Goal: Task Accomplishment & Management: Use online tool/utility

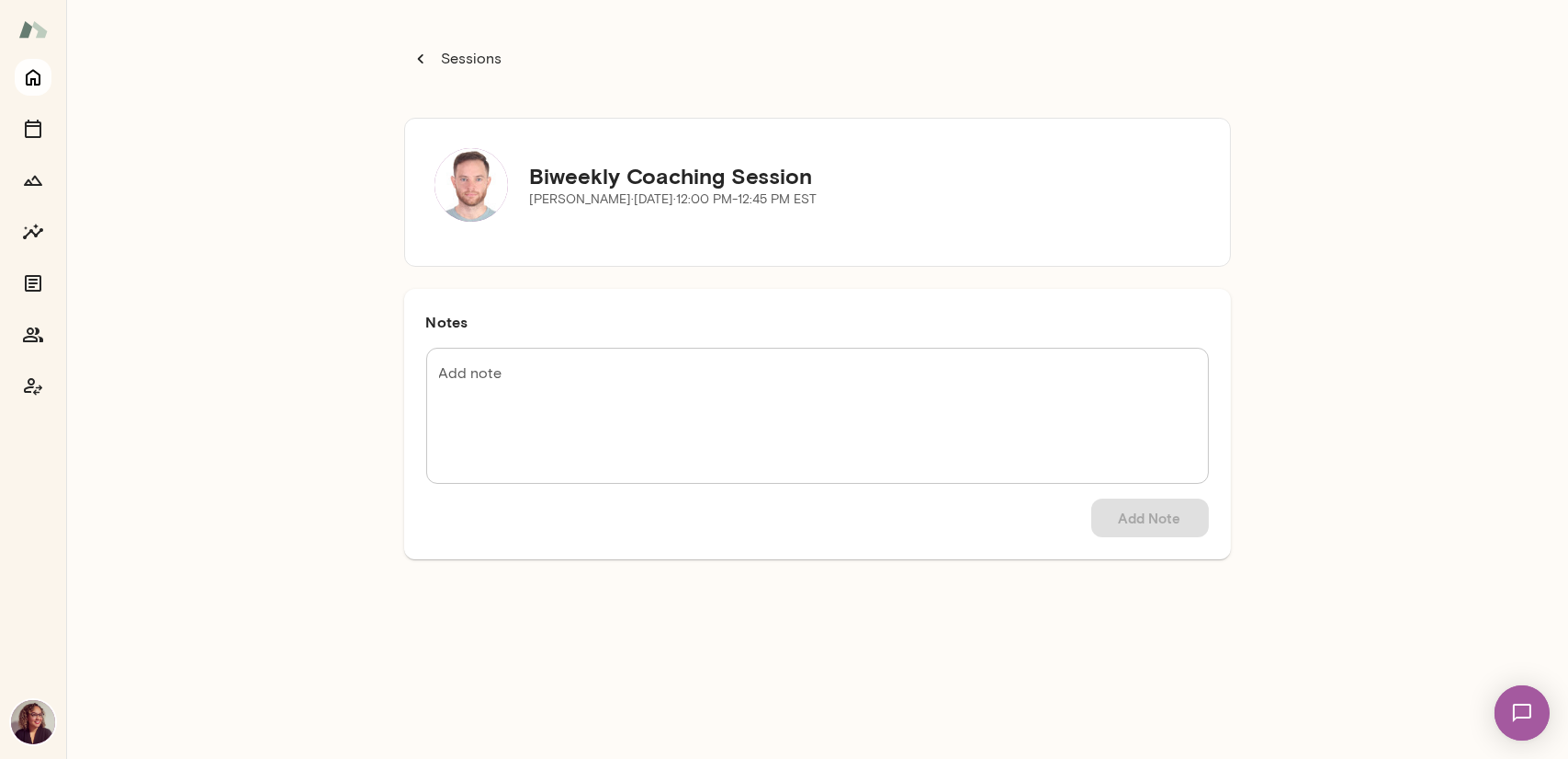
click at [37, 83] on icon "Home" at bounding box center [33, 77] width 22 height 22
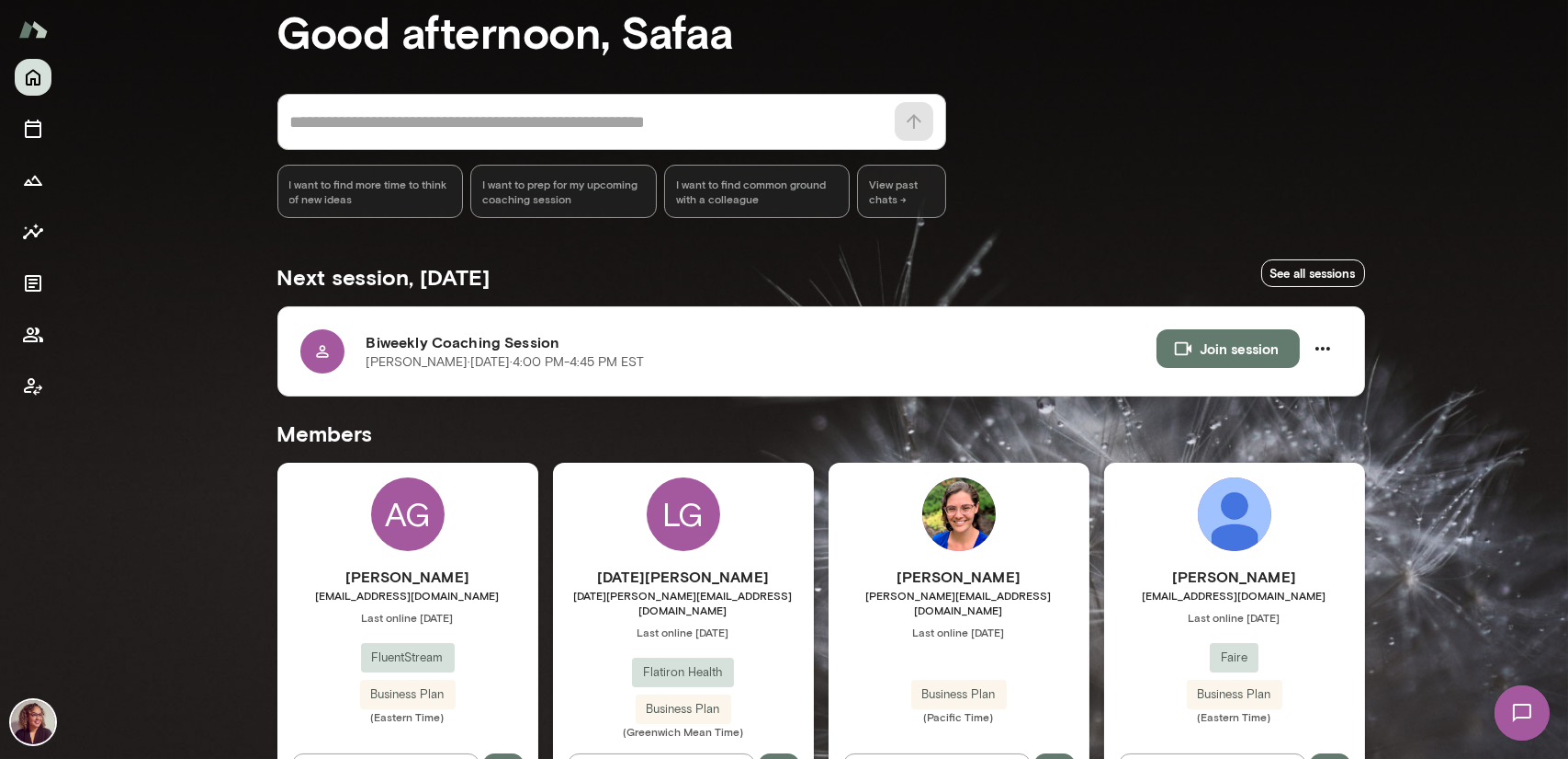
scroll to position [92, 0]
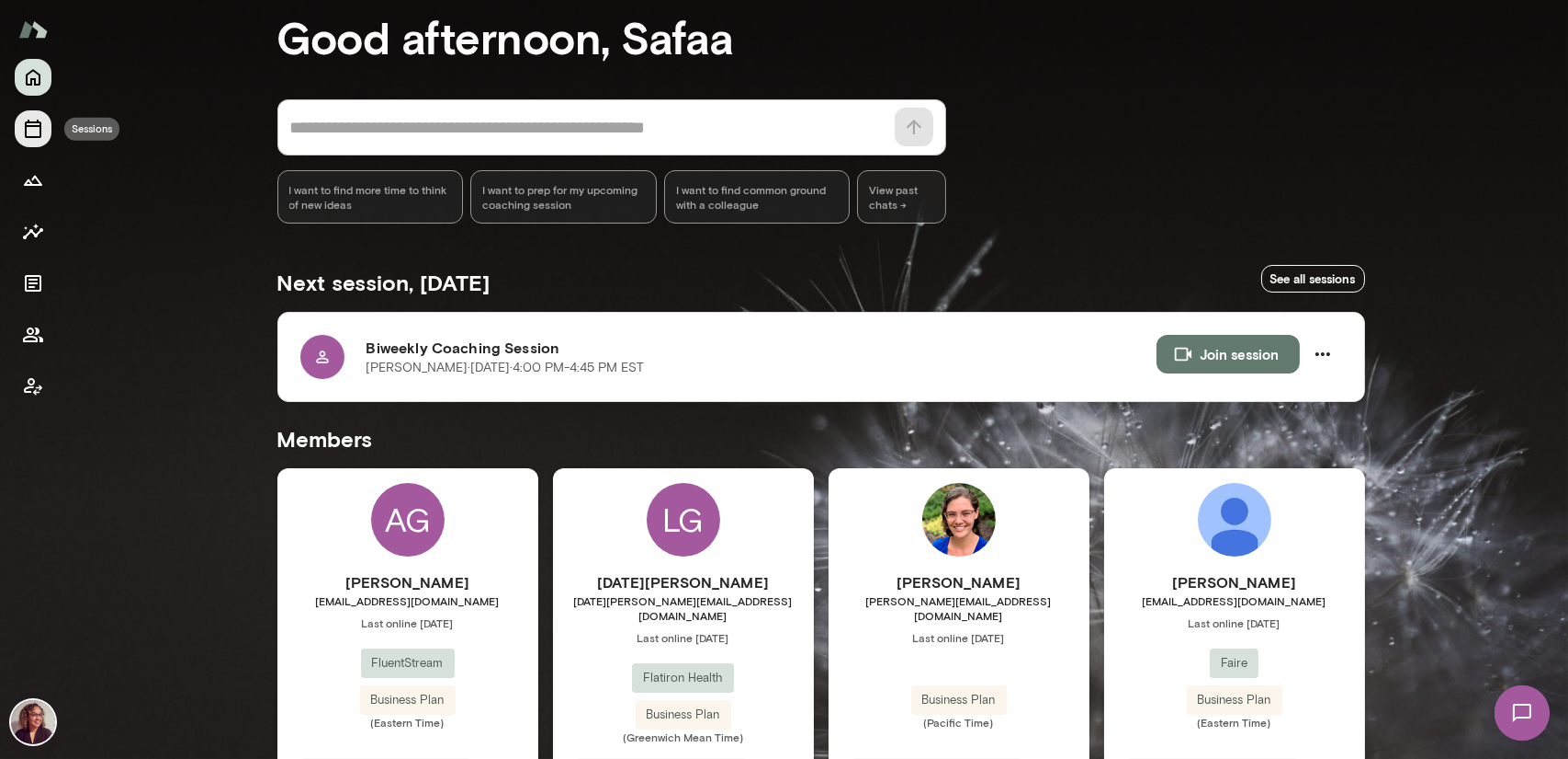
click at [42, 131] on icon "Sessions" at bounding box center [33, 129] width 22 height 22
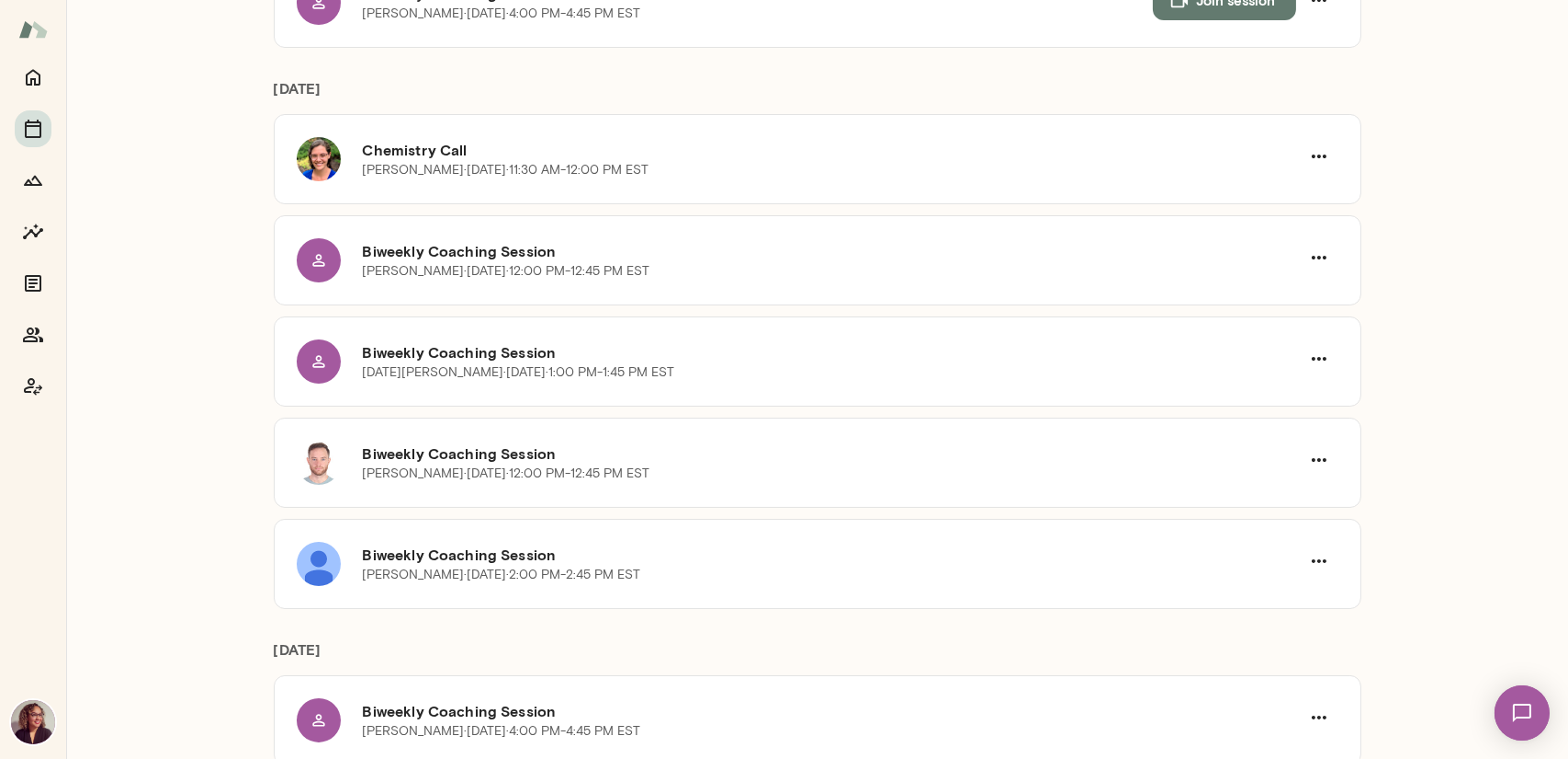
scroll to position [460, 0]
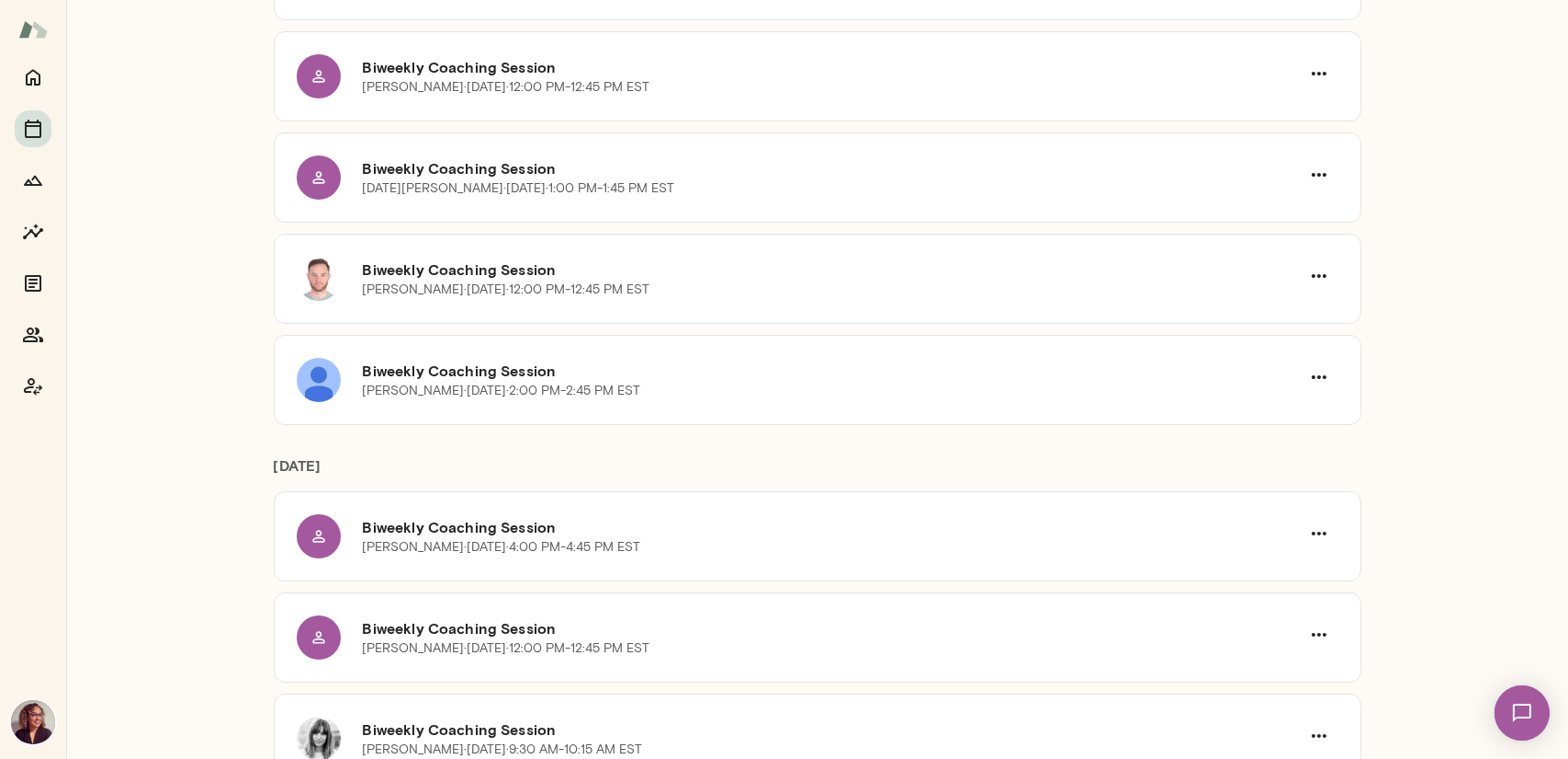
click at [130, 358] on div "Coaching Sessions View public page Manage all bookings Upcoming Past Next sessi…" at bounding box center [816, 379] width 1502 height 759
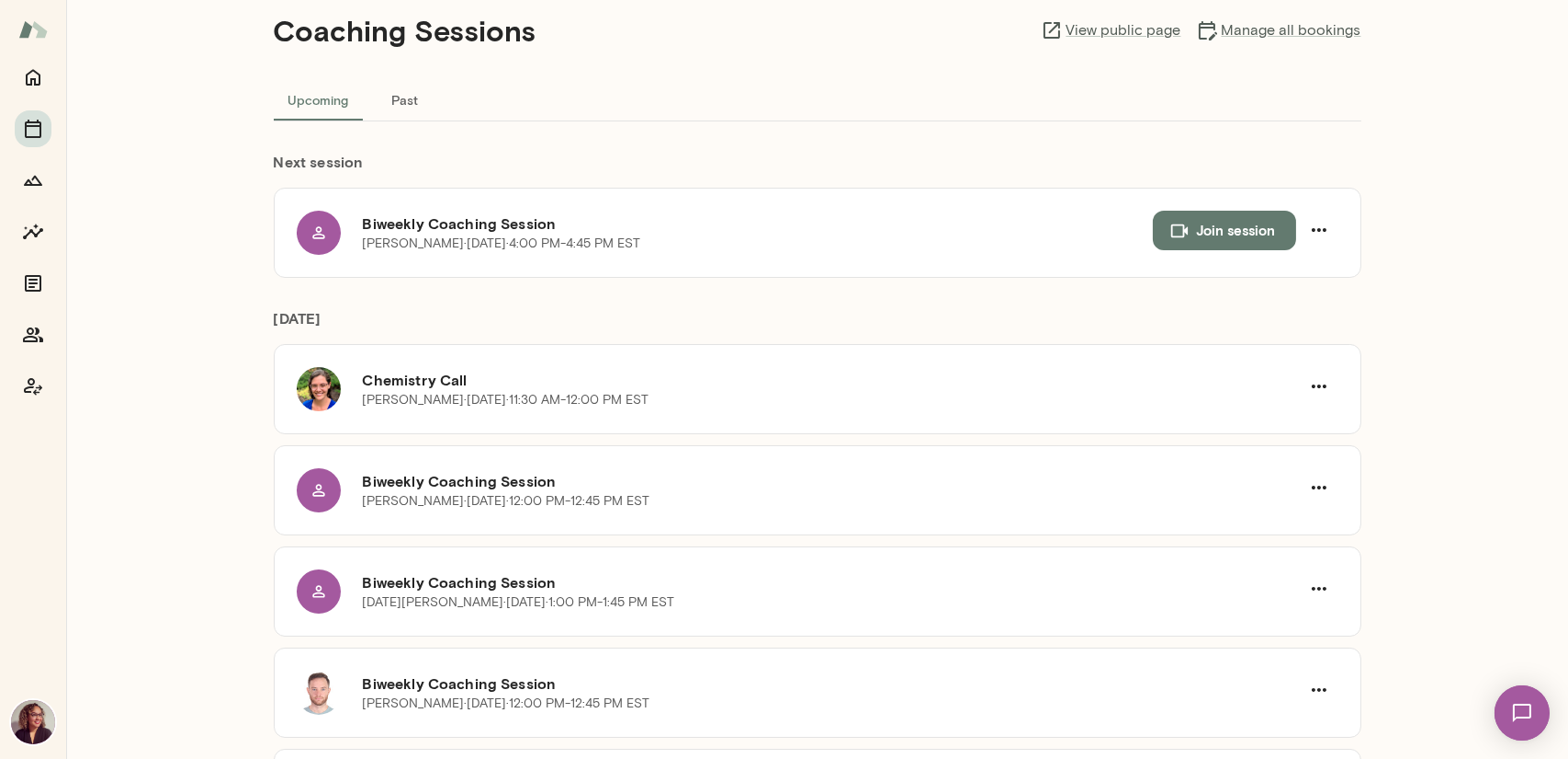
scroll to position [0, 0]
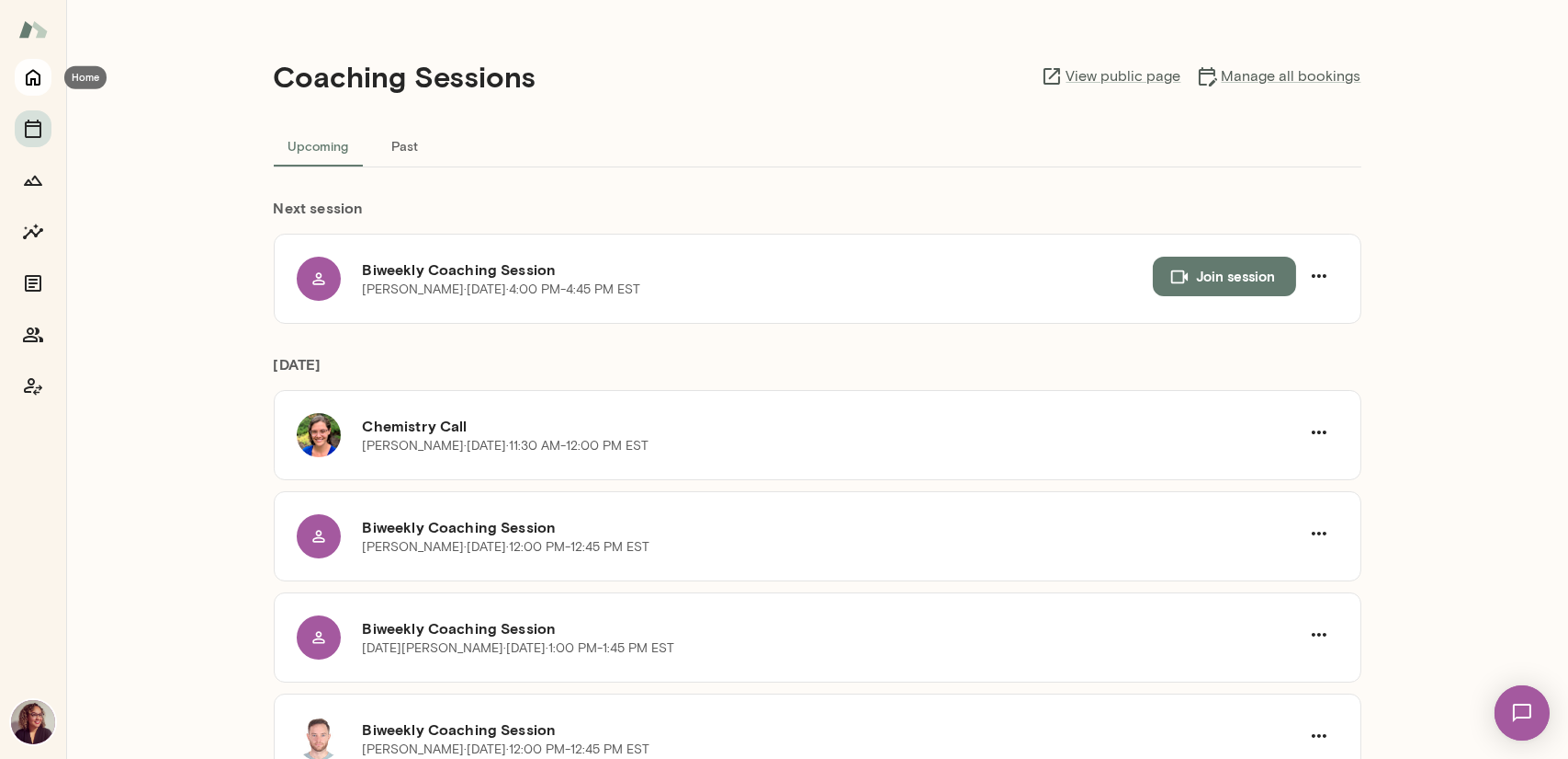
click at [40, 80] on icon "Home" at bounding box center [33, 78] width 15 height 17
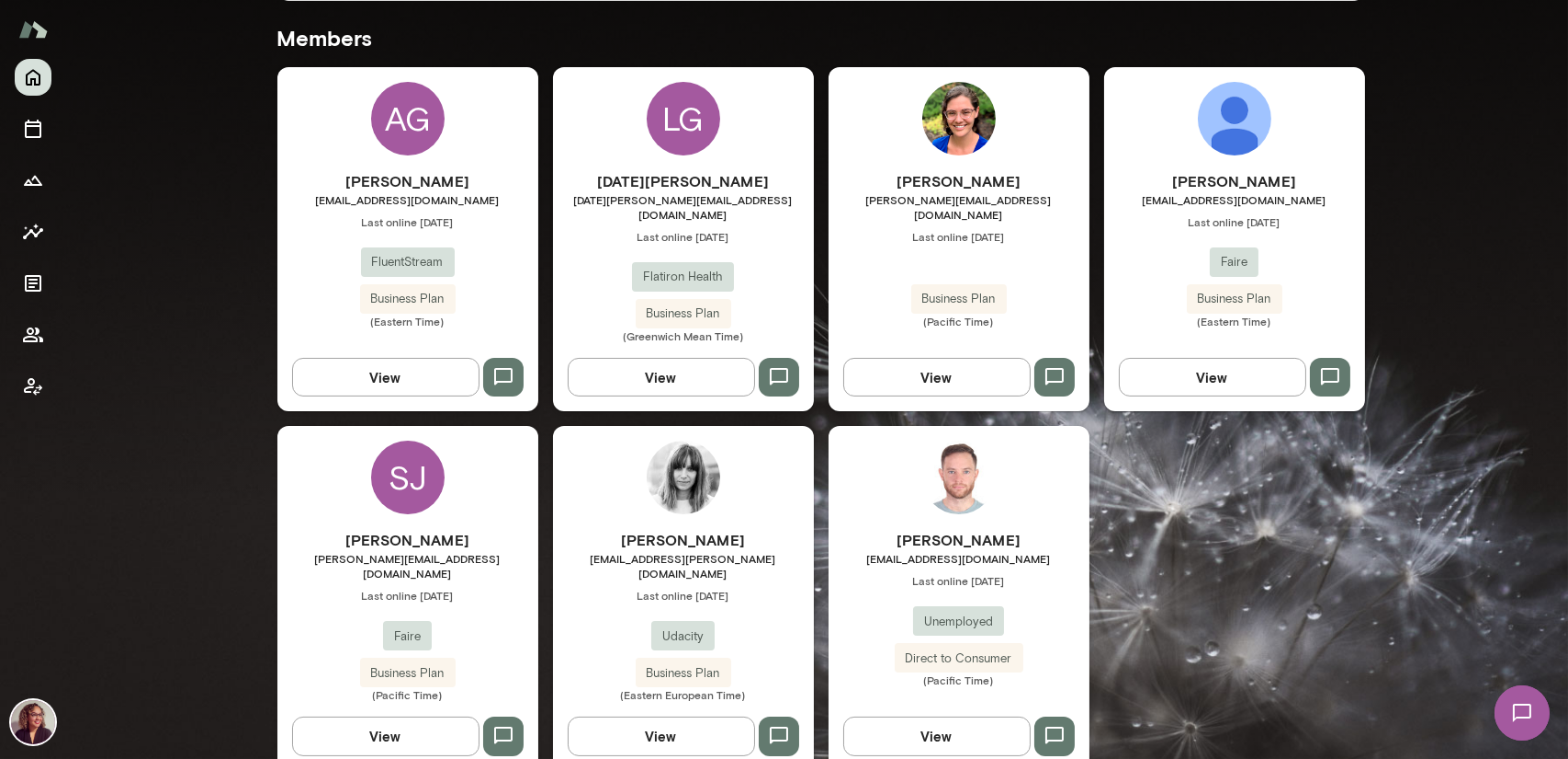
scroll to position [496, 0]
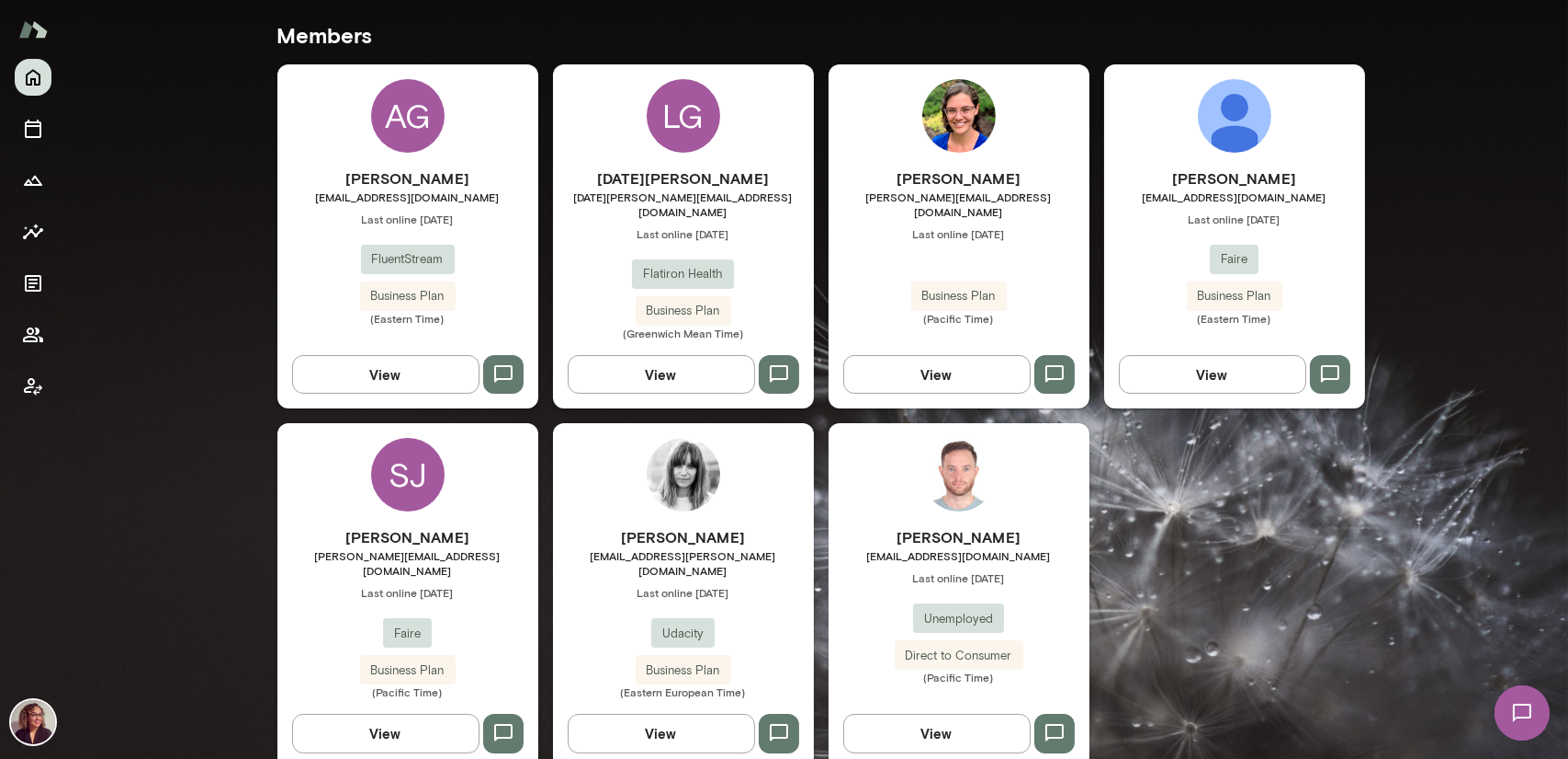
click at [408, 486] on div "SJ" at bounding box center [408, 475] width 74 height 74
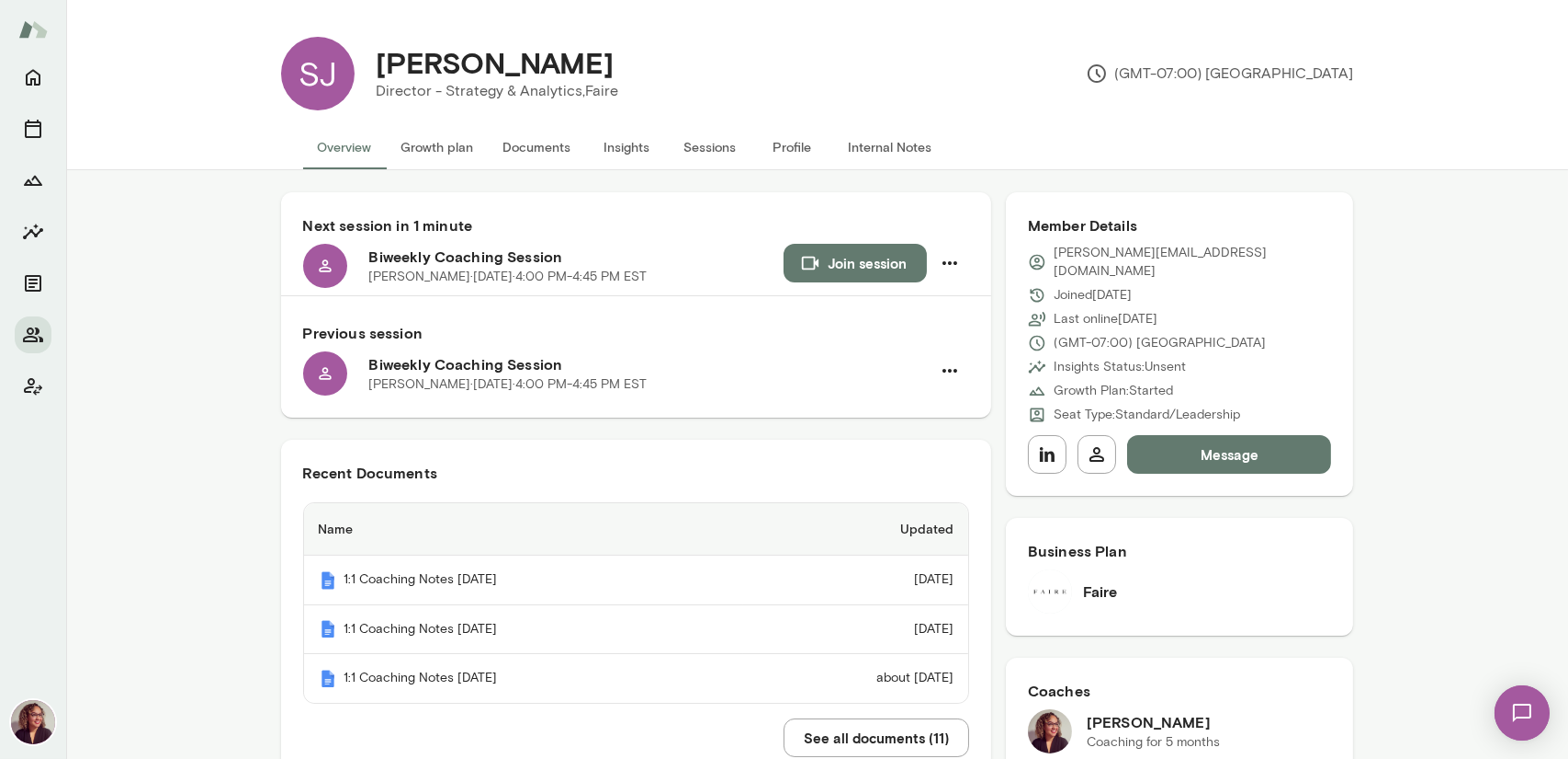
click at [534, 139] on button "Documents" at bounding box center [537, 147] width 97 height 44
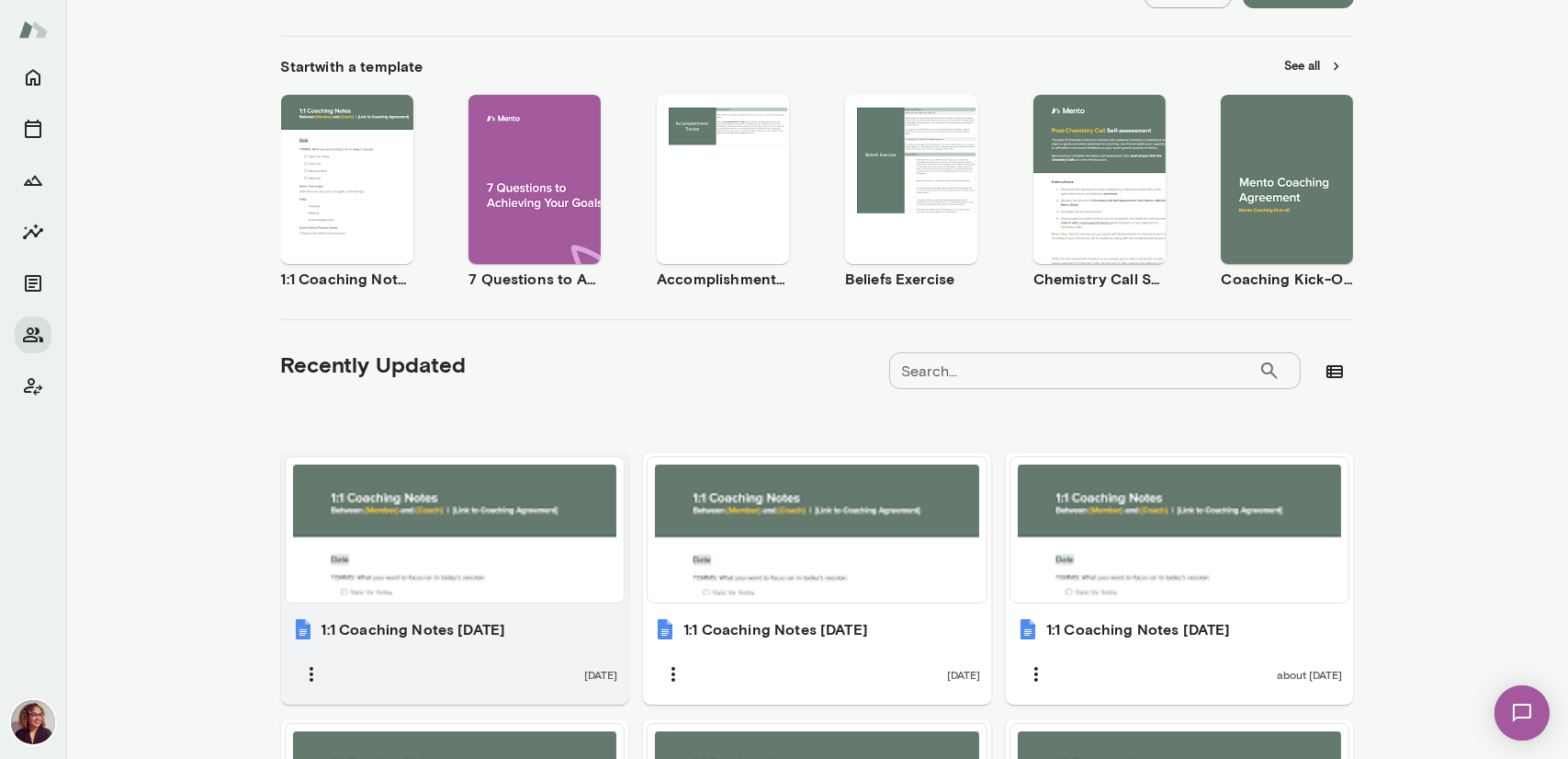
scroll to position [368, 0]
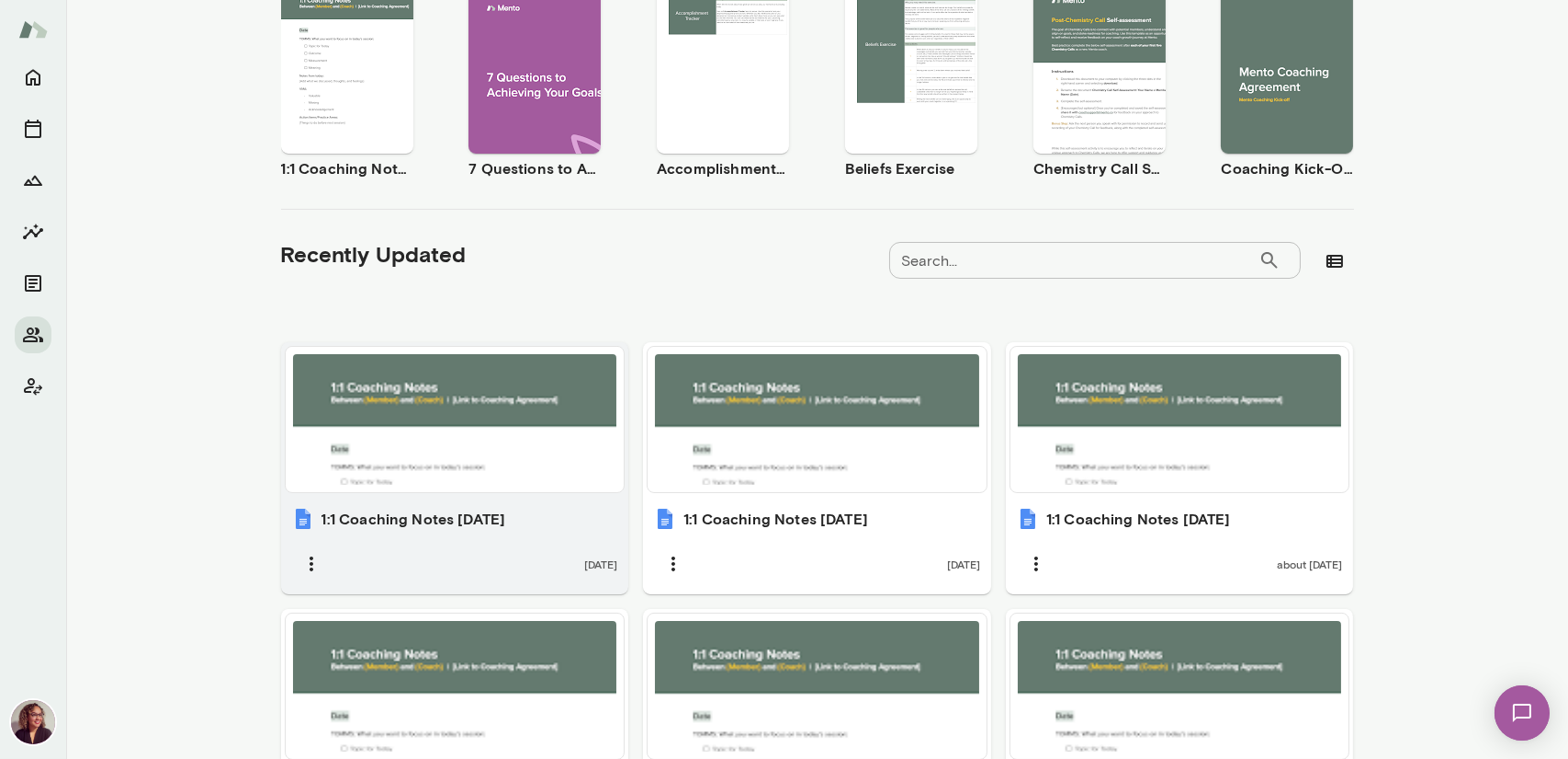
click at [503, 417] on div at bounding box center [455, 419] width 325 height 131
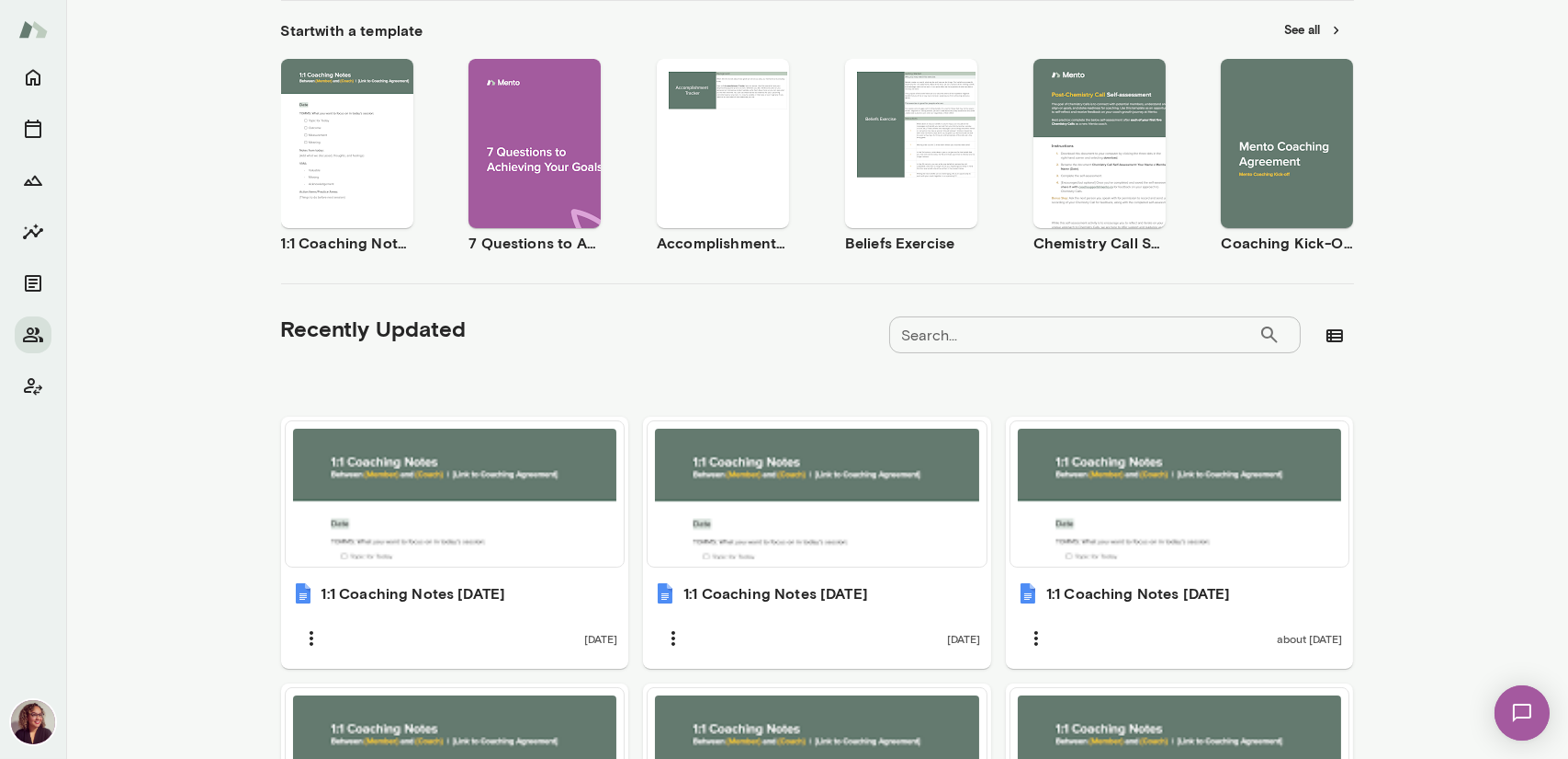
scroll to position [276, 0]
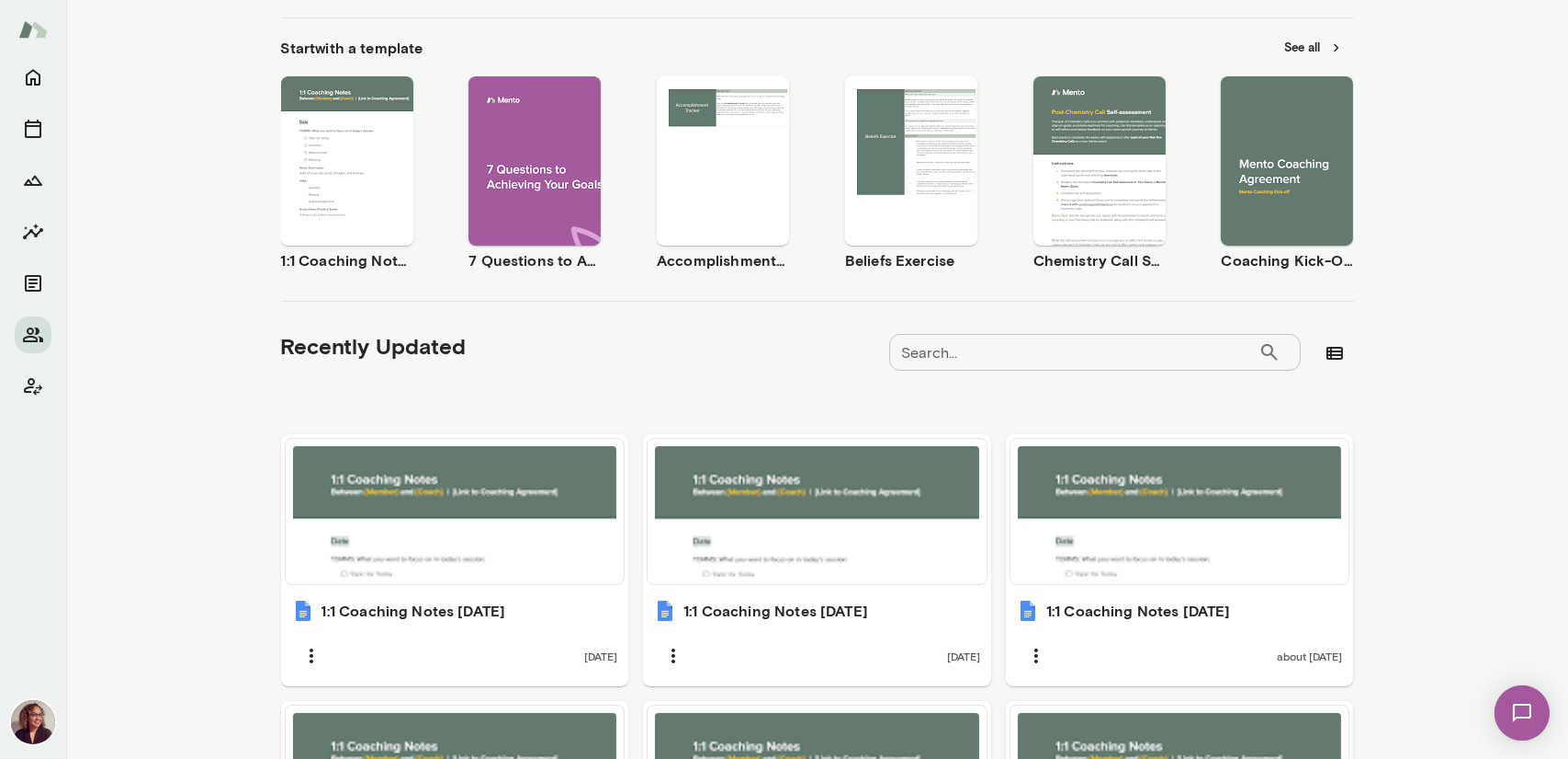
click at [357, 148] on span "Use template" at bounding box center [358, 145] width 67 height 15
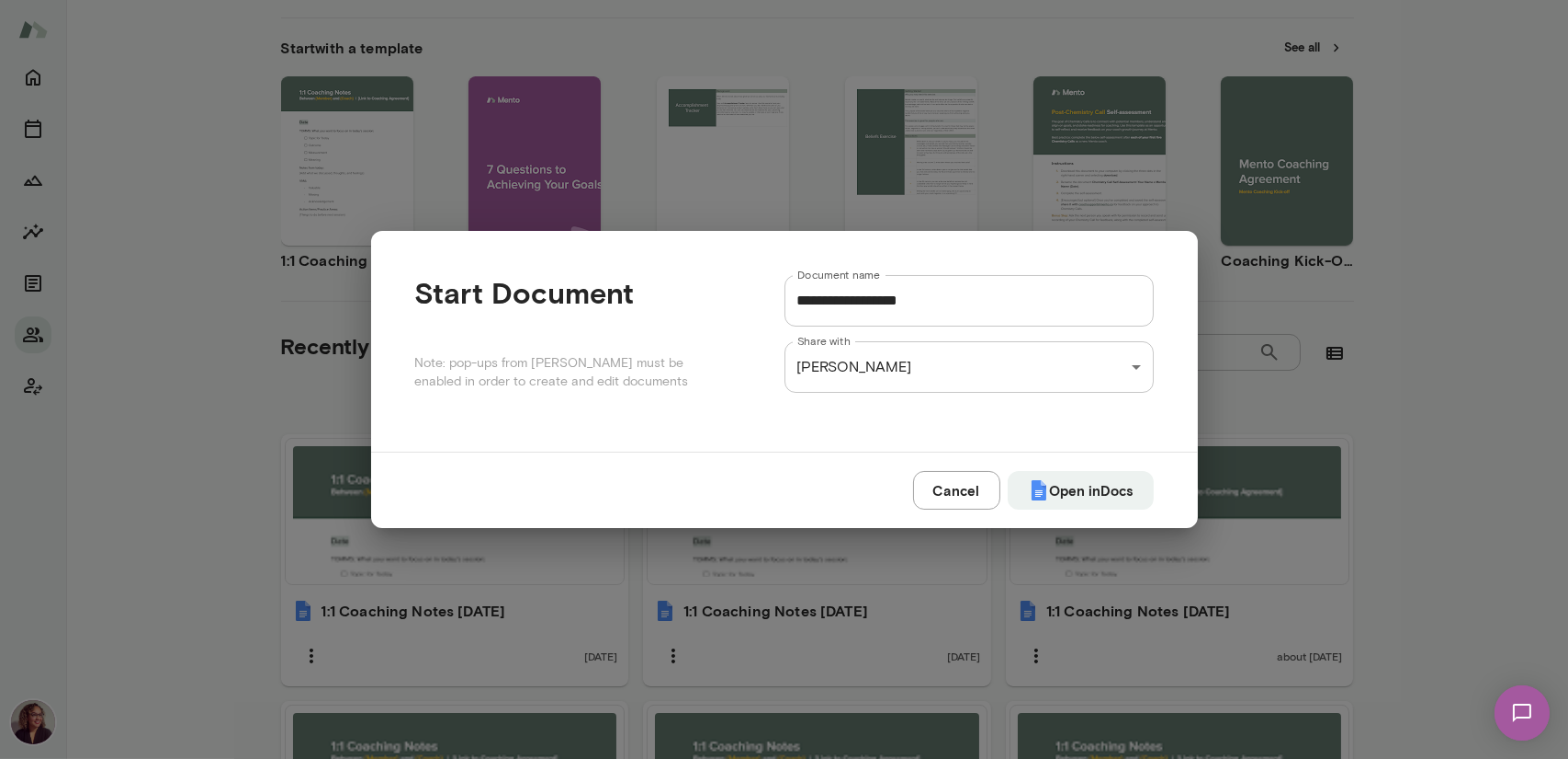
click at [941, 307] on input "**********" at bounding box center [969, 300] width 370 height 51
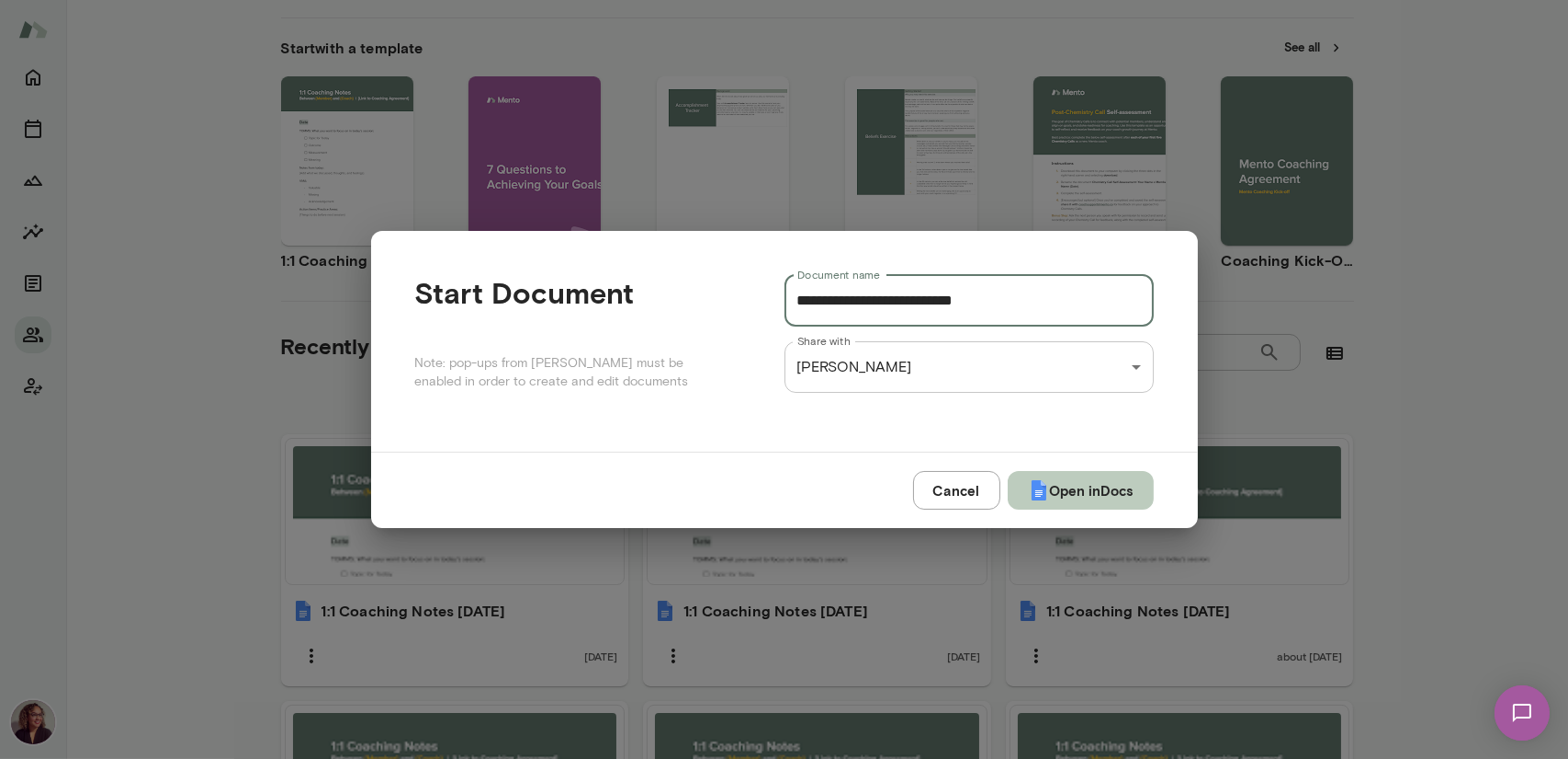
click at [1038, 500] on img "submit" at bounding box center [1039, 490] width 22 height 22
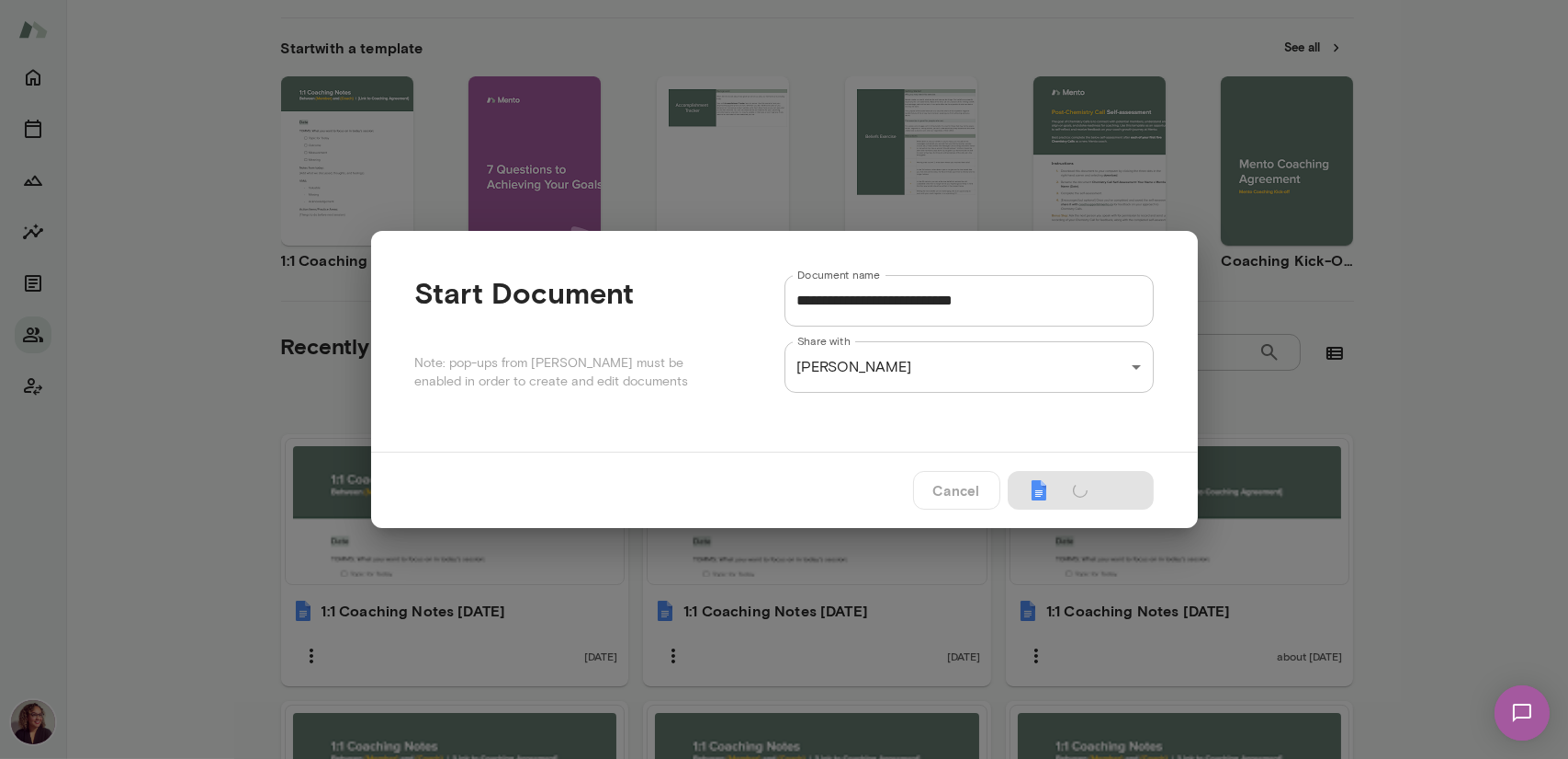
type input "**********"
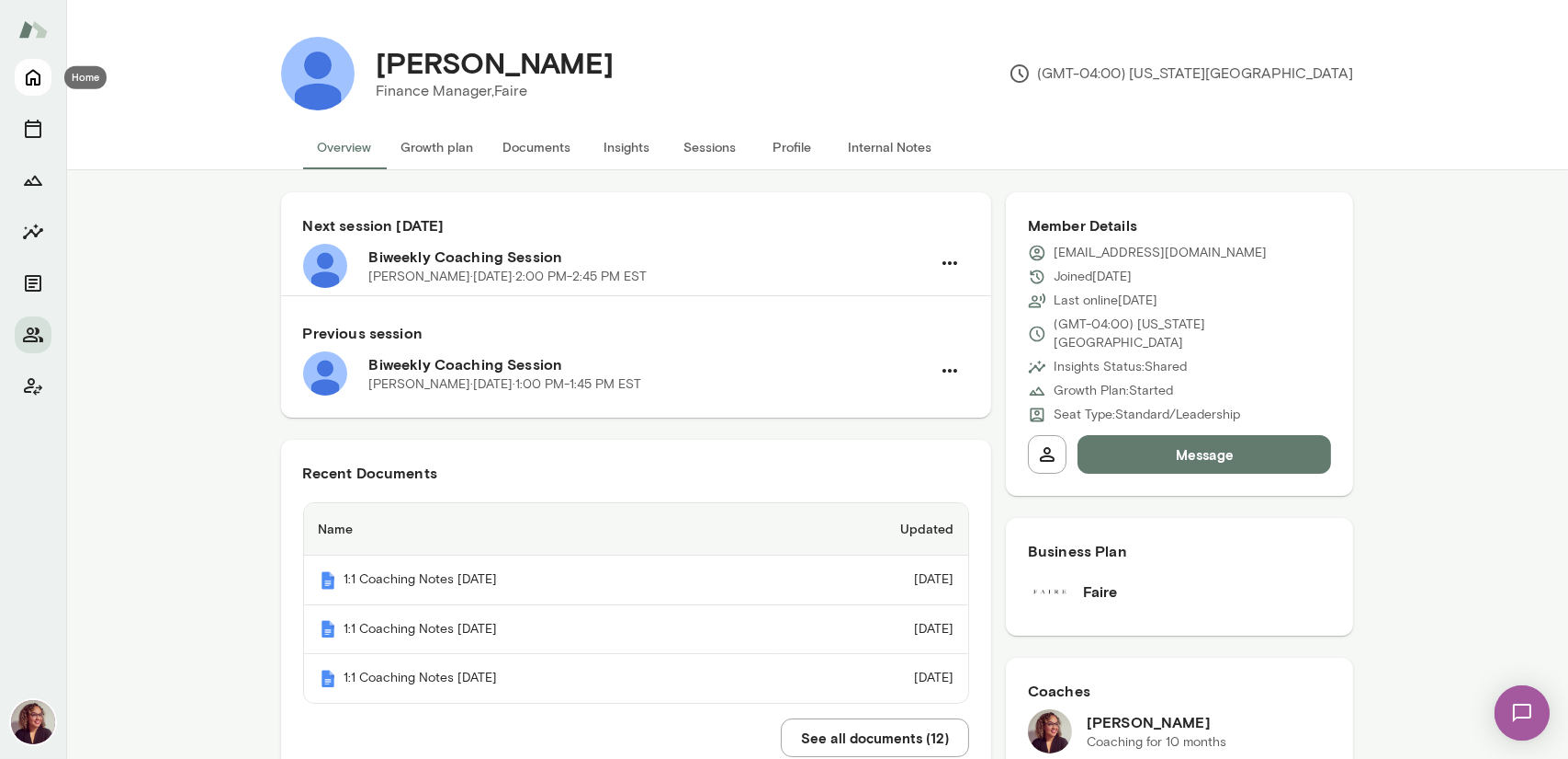
click at [35, 76] on icon "Home" at bounding box center [33, 77] width 22 height 22
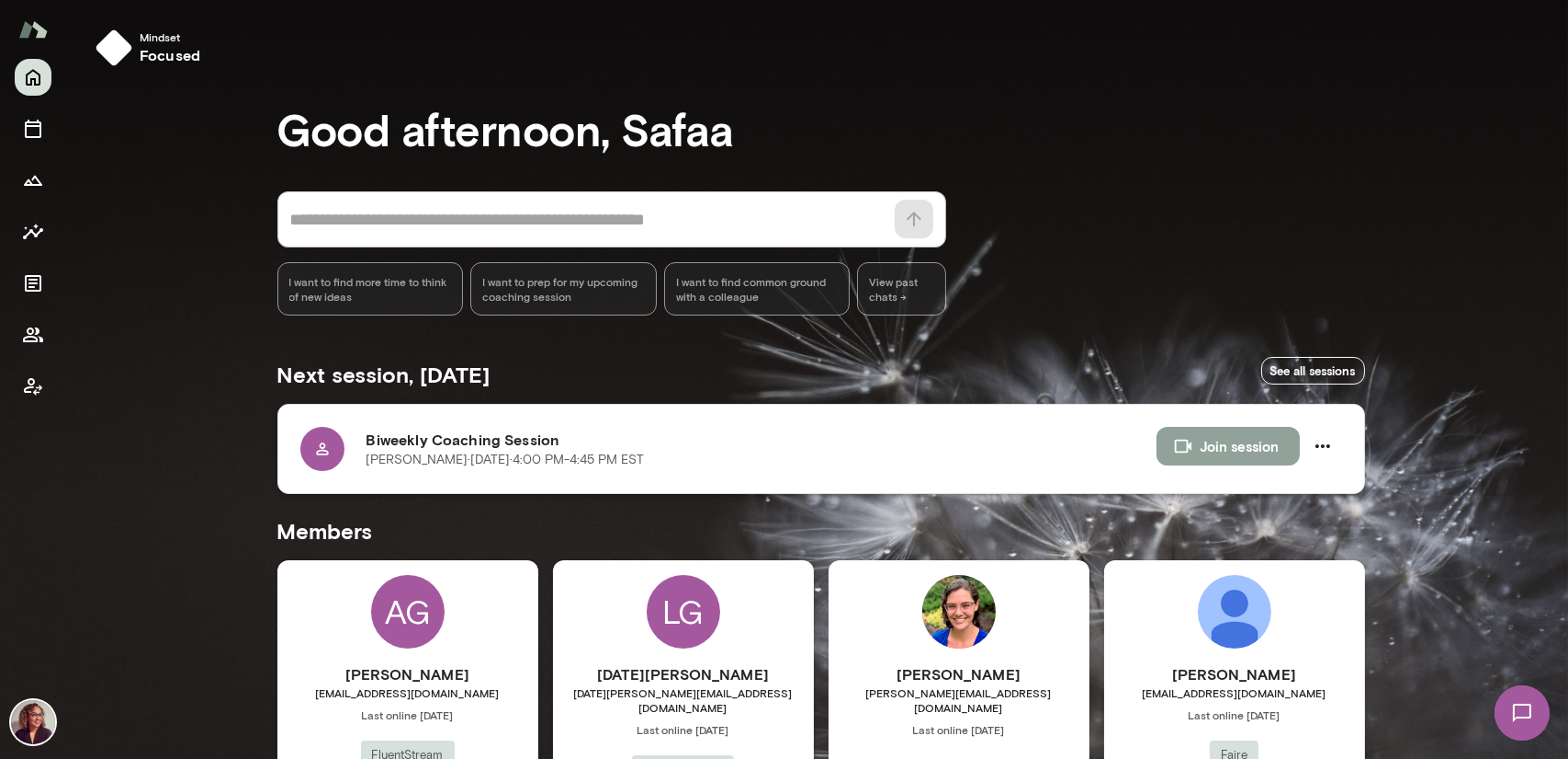
click at [1235, 457] on button "Join session" at bounding box center [1228, 446] width 143 height 39
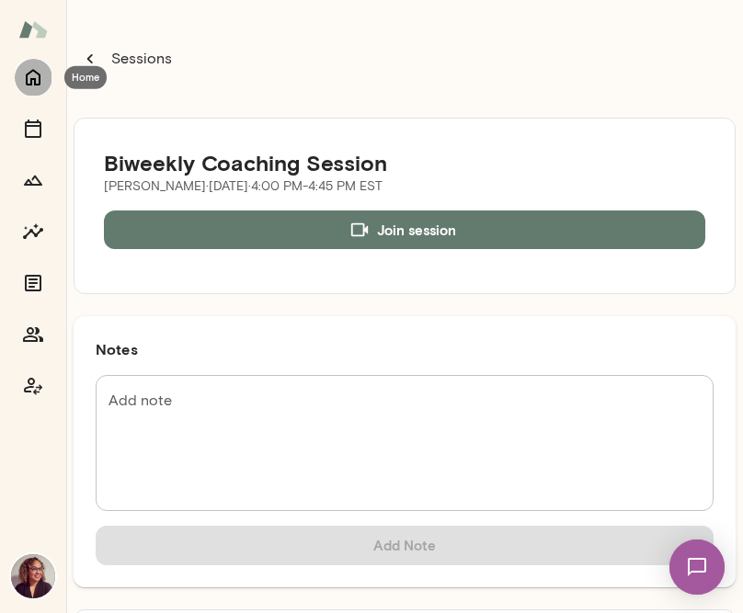
click at [33, 84] on icon "Home" at bounding box center [33, 77] width 22 height 22
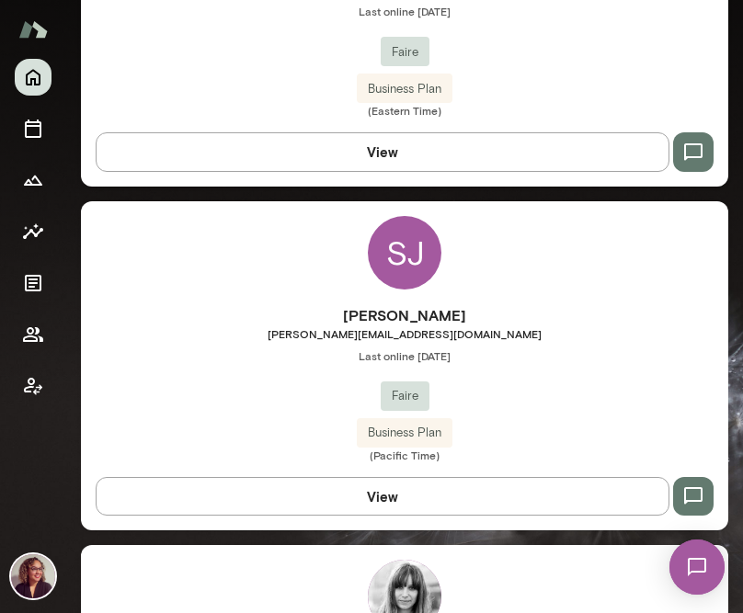
scroll to position [1747, 0]
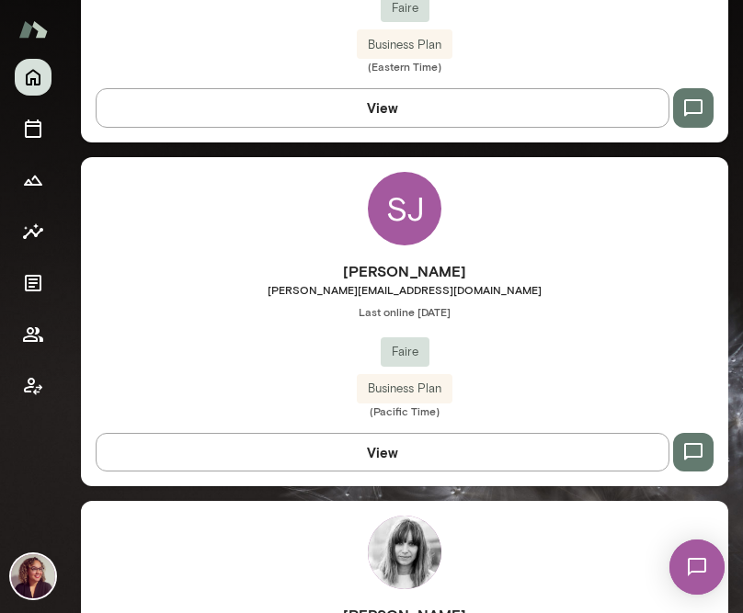
click at [411, 282] on span "[PERSON_NAME][EMAIL_ADDRESS][DOMAIN_NAME]" at bounding box center [404, 289] width 647 height 15
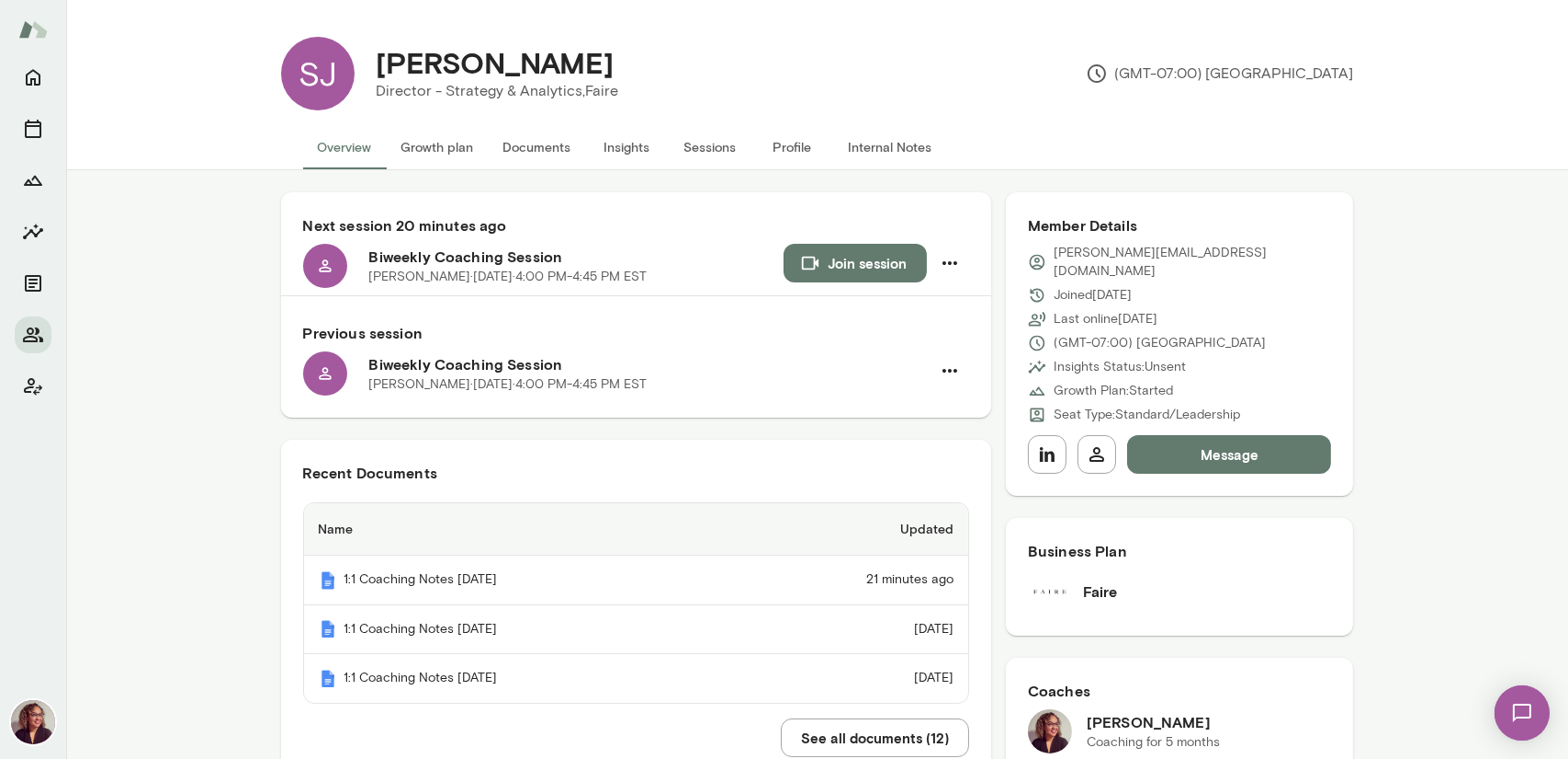
drag, startPoint x: 483, startPoint y: 69, endPoint x: 594, endPoint y: 70, distance: 111.0
click at [594, 70] on div "[PERSON_NAME]" at bounding box center [498, 62] width 272 height 35
copy h4 "Jorasch"
